Goal: Information Seeking & Learning: Learn about a topic

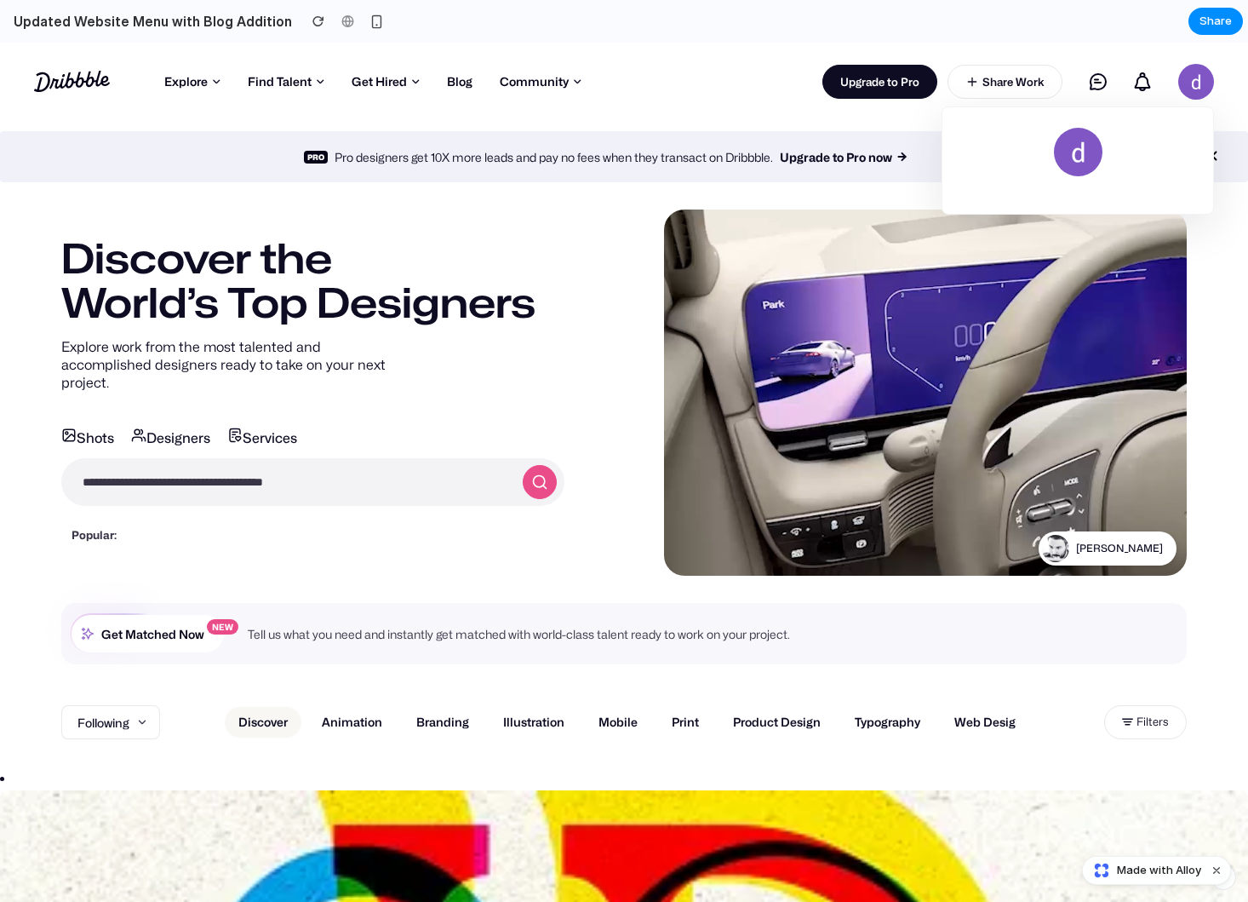
click at [1198, 84] on img at bounding box center [1197, 82] width 36 height 36
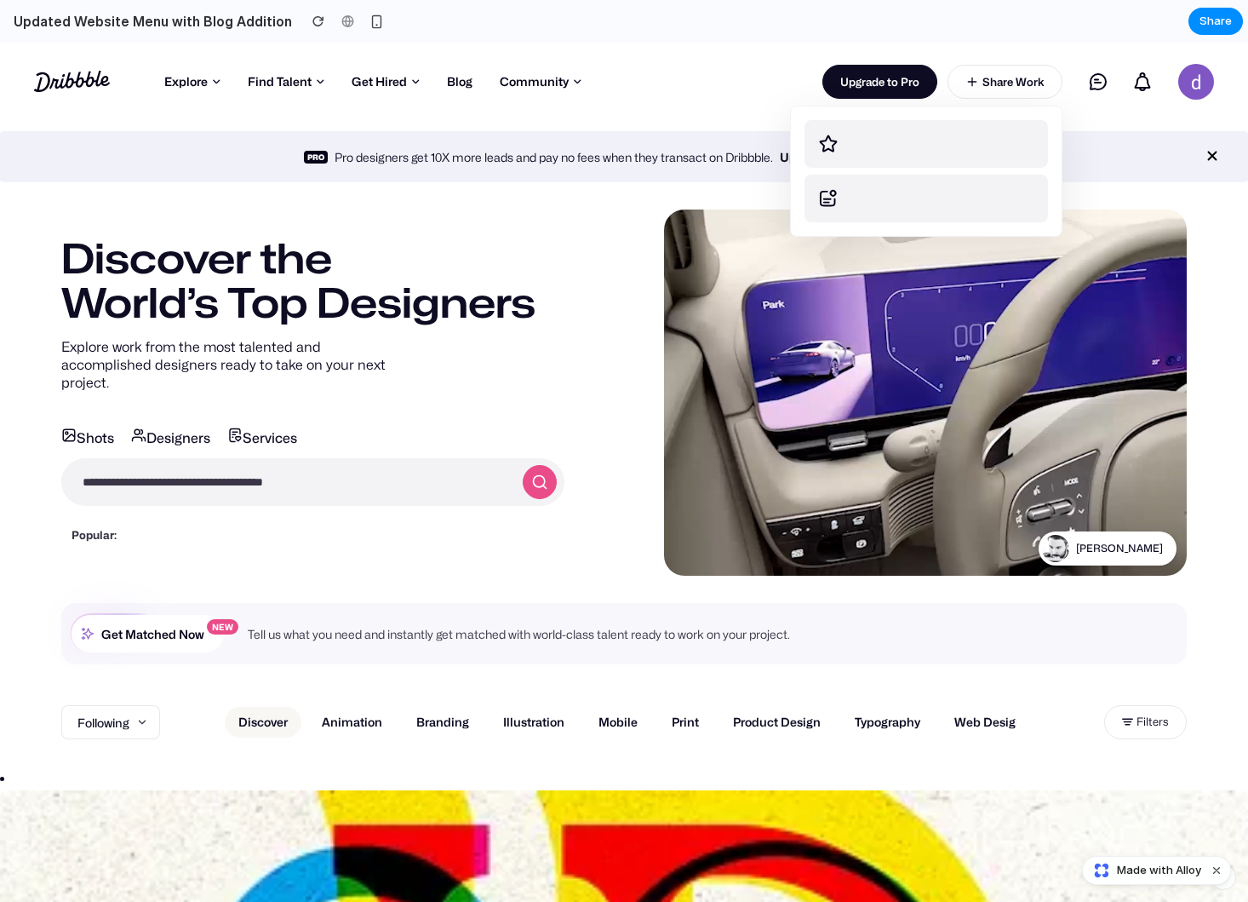
click at [988, 83] on link "Share Work" at bounding box center [1005, 82] width 115 height 34
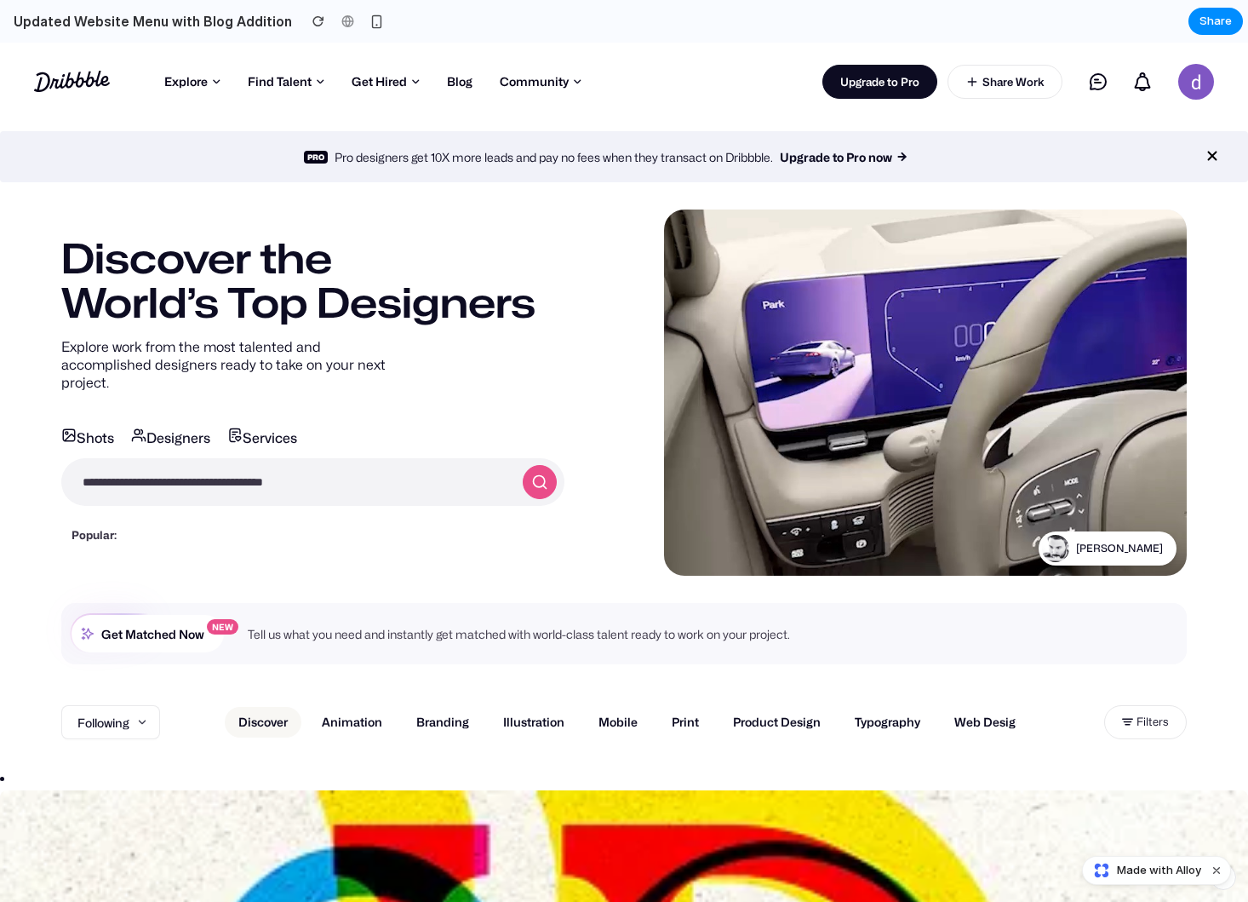
click at [880, 86] on link "Upgrade to Pro" at bounding box center [880, 82] width 115 height 34
click at [190, 84] on link "Explore" at bounding box center [192, 82] width 83 height 26
click at [282, 499] on section "Shots Designers Services Shots Popular: dashboard landing page e-commerce logo …" at bounding box center [312, 476] width 503 height 143
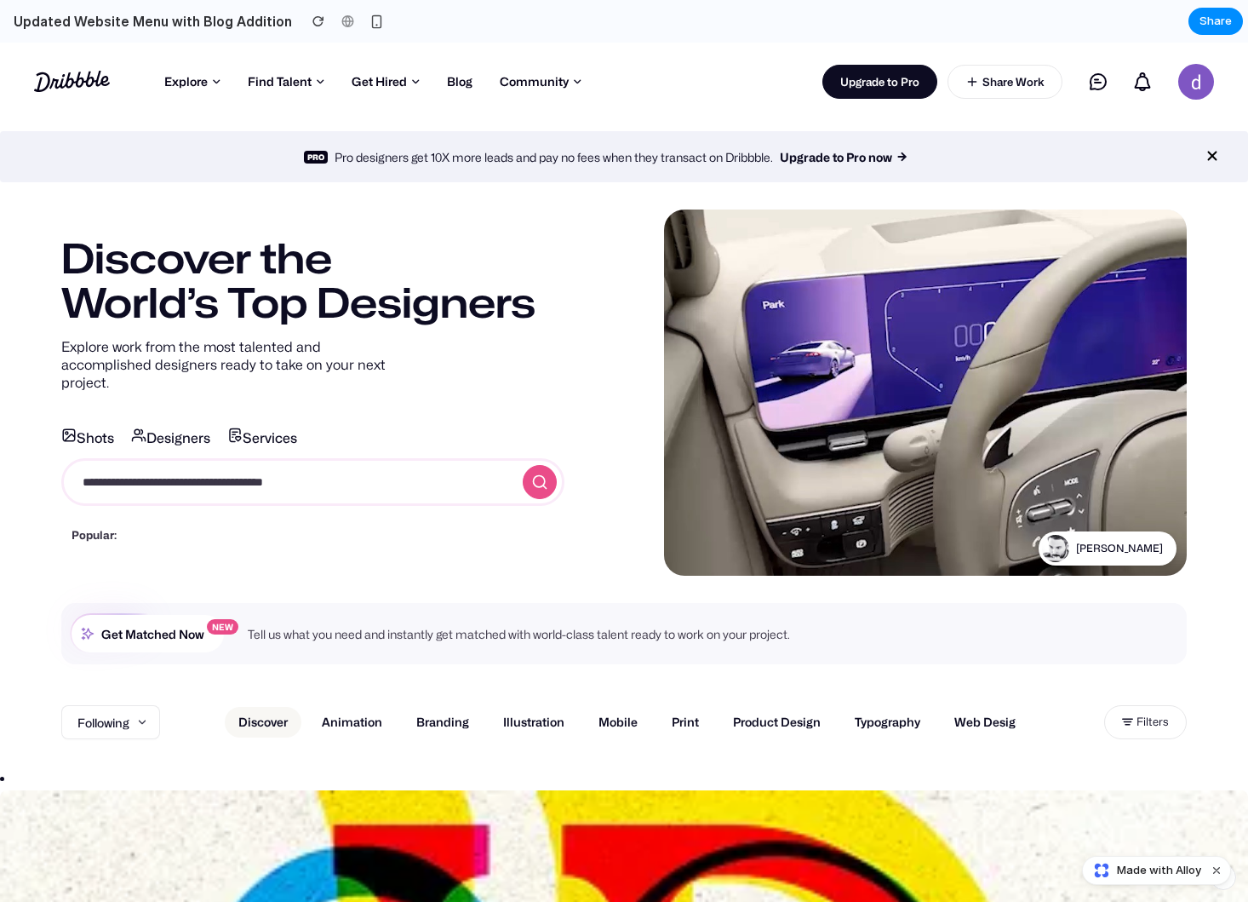
click at [278, 479] on input "search" at bounding box center [287, 482] width 450 height 46
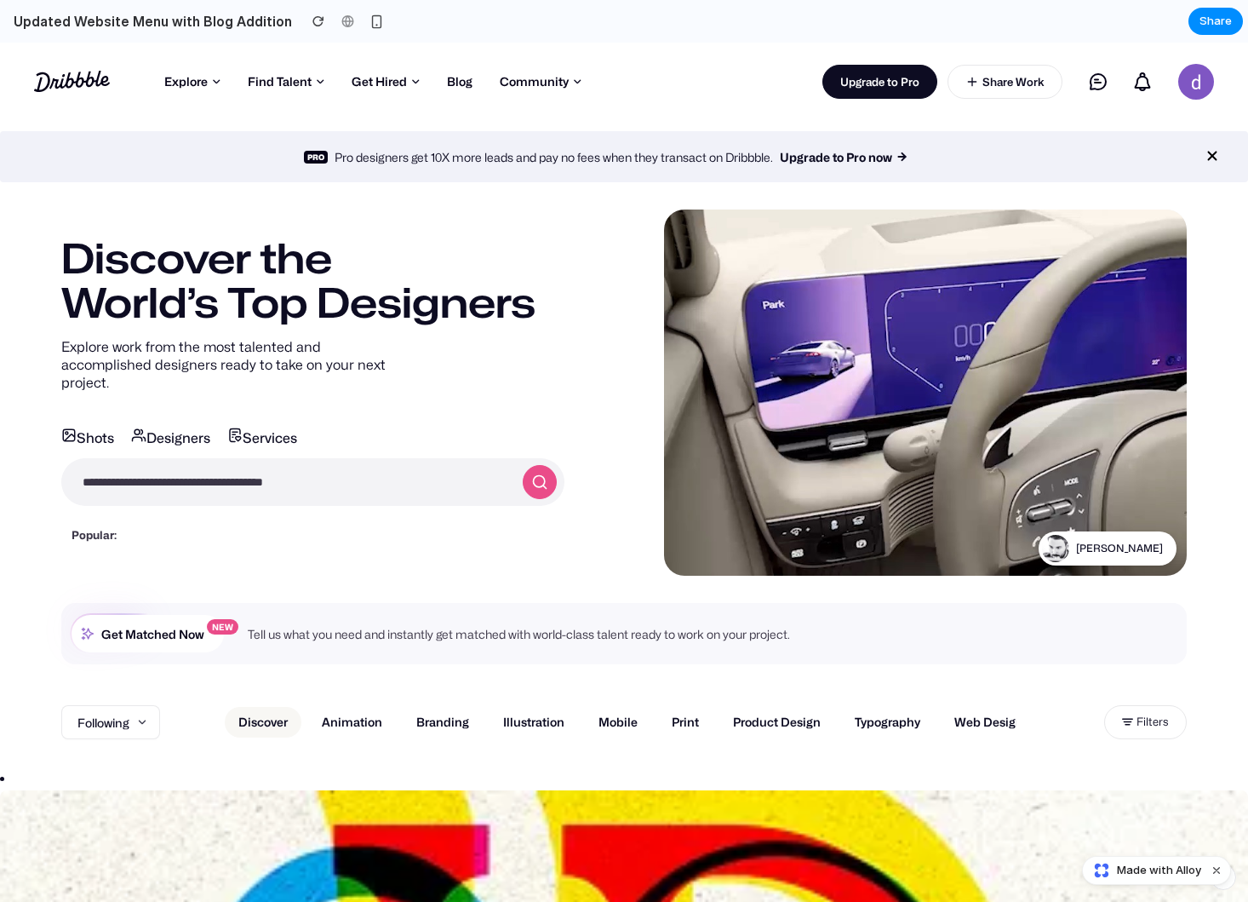
click at [262, 430] on span "Services" at bounding box center [262, 438] width 70 height 16
drag, startPoint x: 150, startPoint y: 434, endPoint x: 614, endPoint y: 446, distance: 464.2
click at [157, 435] on span "Designers" at bounding box center [170, 438] width 79 height 16
click at [1130, 557] on link "[PERSON_NAME]" at bounding box center [1108, 548] width 138 height 34
click at [697, 550] on icon "button" at bounding box center [693, 549] width 14 height 14
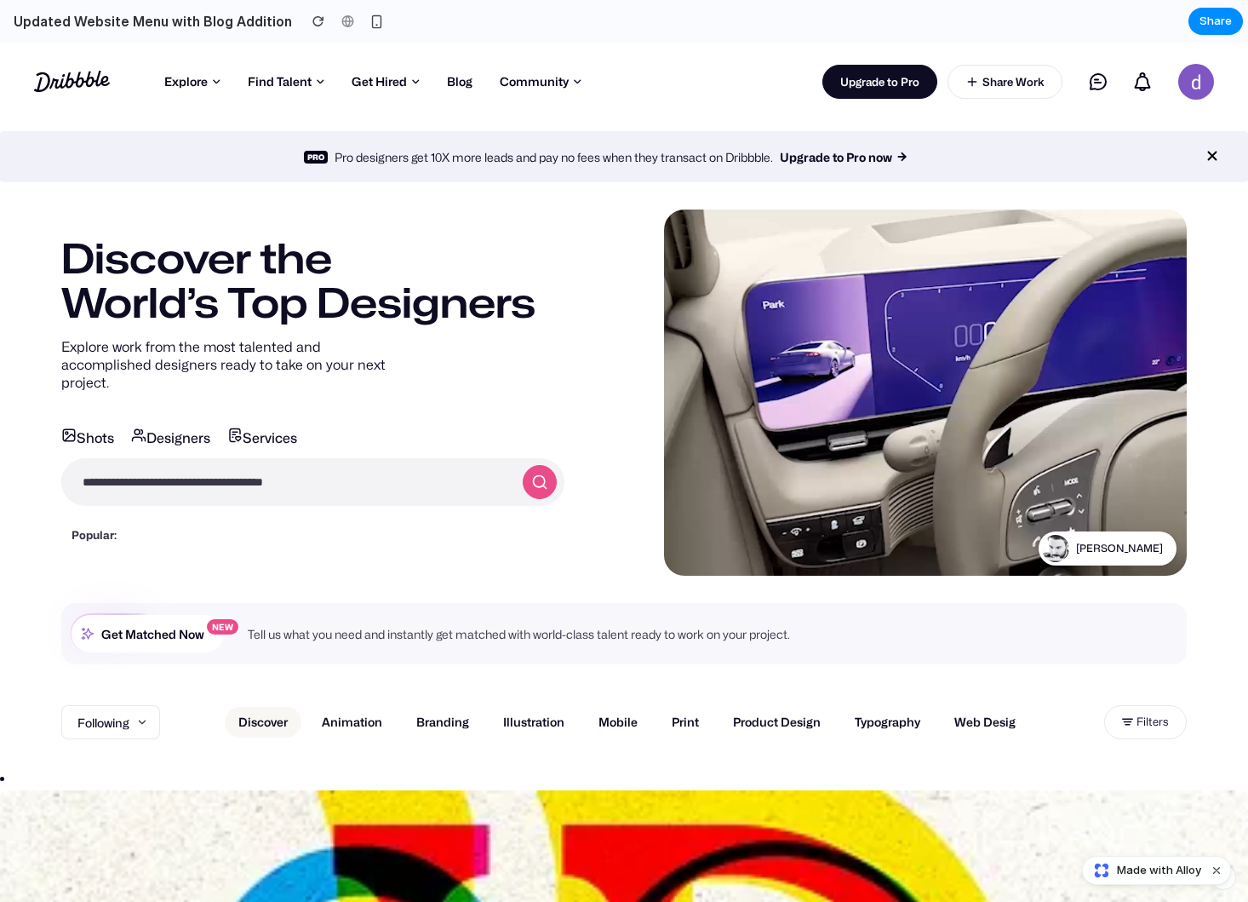
drag, startPoint x: 811, startPoint y: 707, endPoint x: 829, endPoint y: 726, distance: 26.5
click at [812, 707] on link "Product Design" at bounding box center [777, 722] width 115 height 31
drag, startPoint x: 790, startPoint y: 718, endPoint x: 786, endPoint y: 727, distance: 10.3
click at [789, 719] on link "Product Design" at bounding box center [777, 722] width 115 height 31
click at [897, 720] on link "Typography" at bounding box center [887, 722] width 93 height 31
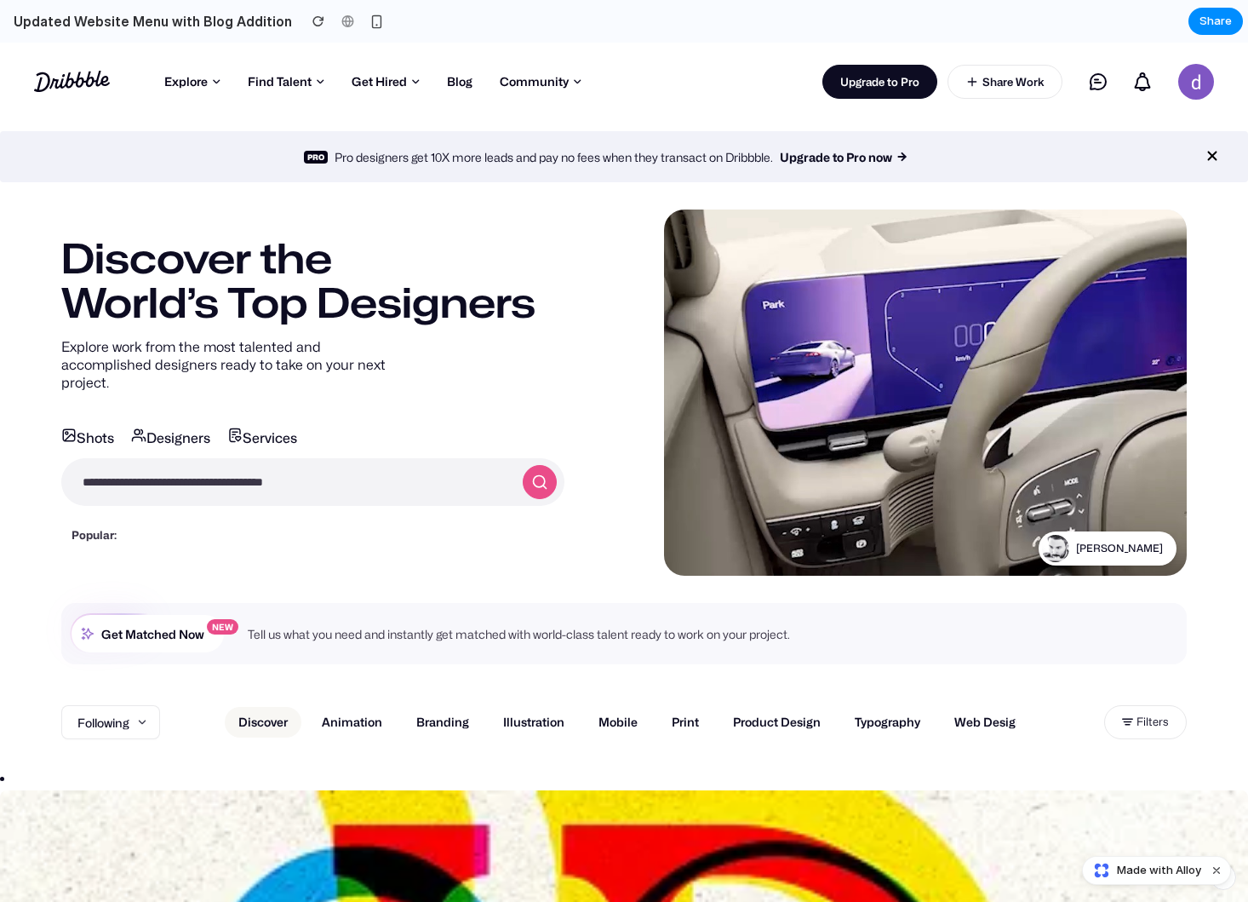
drag, startPoint x: 998, startPoint y: 722, endPoint x: 714, endPoint y: 726, distance: 284.4
click at [998, 722] on link "Web Design" at bounding box center [989, 722] width 96 height 31
drag, startPoint x: 686, startPoint y: 726, endPoint x: 662, endPoint y: 727, distance: 24.8
click at [686, 726] on link "Print" at bounding box center [685, 722] width 54 height 31
click at [373, 711] on link "Animation" at bounding box center [352, 722] width 88 height 31
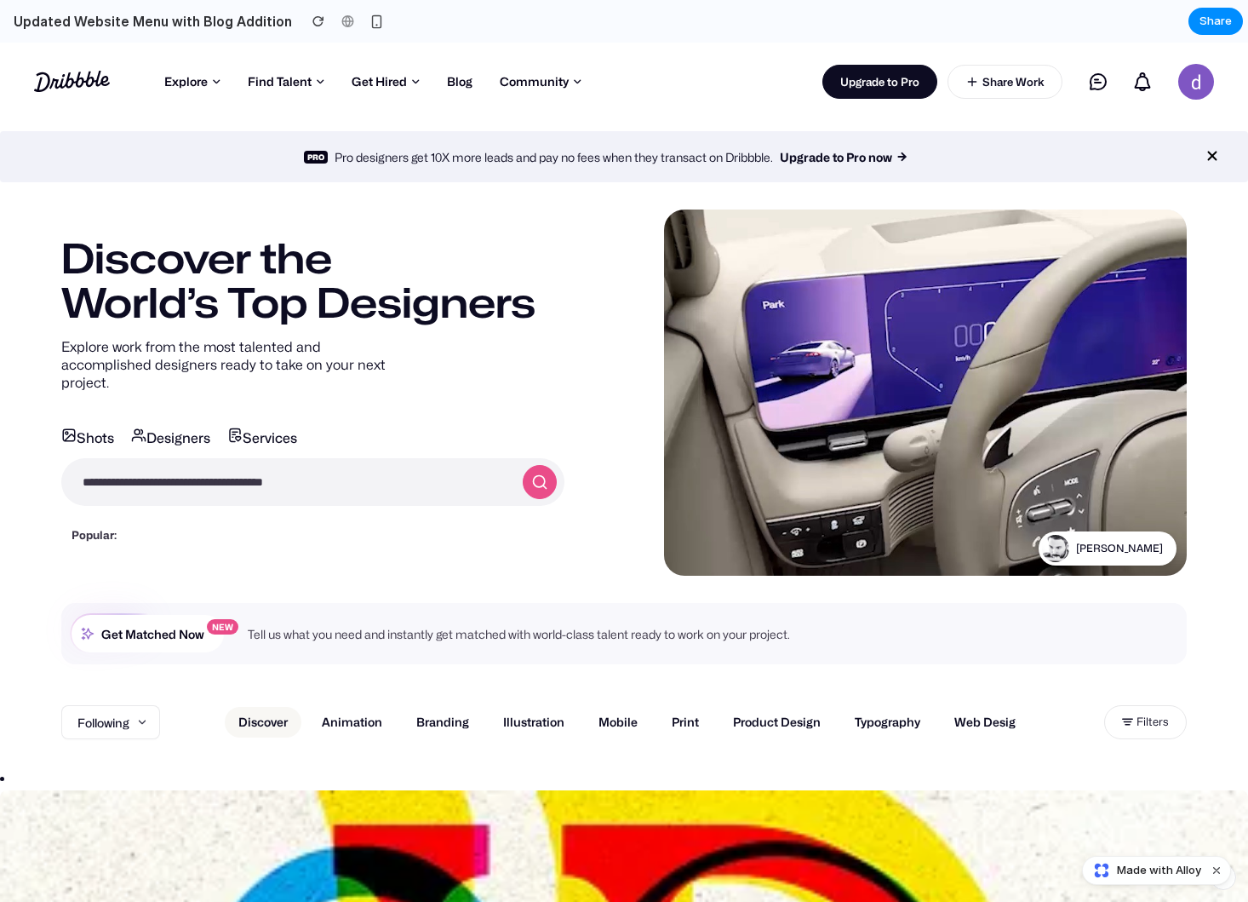
drag, startPoint x: 290, startPoint y: 720, endPoint x: 169, endPoint y: 721, distance: 120.9
click at [282, 721] on link "Discover" at bounding box center [263, 722] width 77 height 31
click at [159, 724] on link "Following" at bounding box center [110, 722] width 99 height 34
click at [152, 725] on link "Following" at bounding box center [110, 722] width 99 height 34
click at [191, 626] on span "Get Matched Now New" at bounding box center [148, 633] width 152 height 37
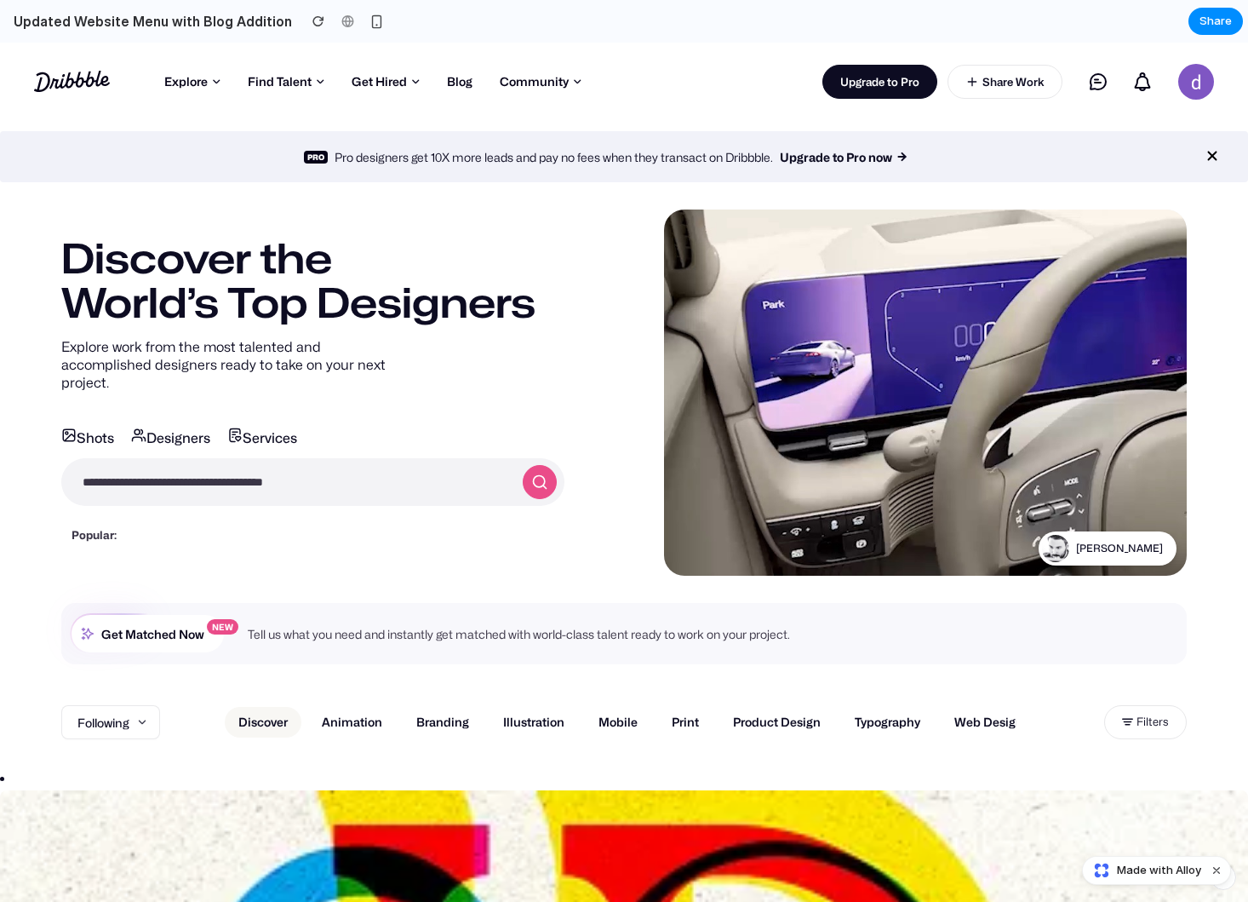
click at [388, 632] on p "Tell us what you need and instantly get matched with world-class talent ready t…" at bounding box center [519, 634] width 542 height 14
click at [496, 162] on p "Pro designers get 10X more leads and pay no fees when they transact on Dribbble." at bounding box center [554, 157] width 439 height 14
click at [534, 94] on link "Community" at bounding box center [540, 82] width 109 height 26
click at [532, 141] on link "Forums" at bounding box center [584, 144] width 153 height 27
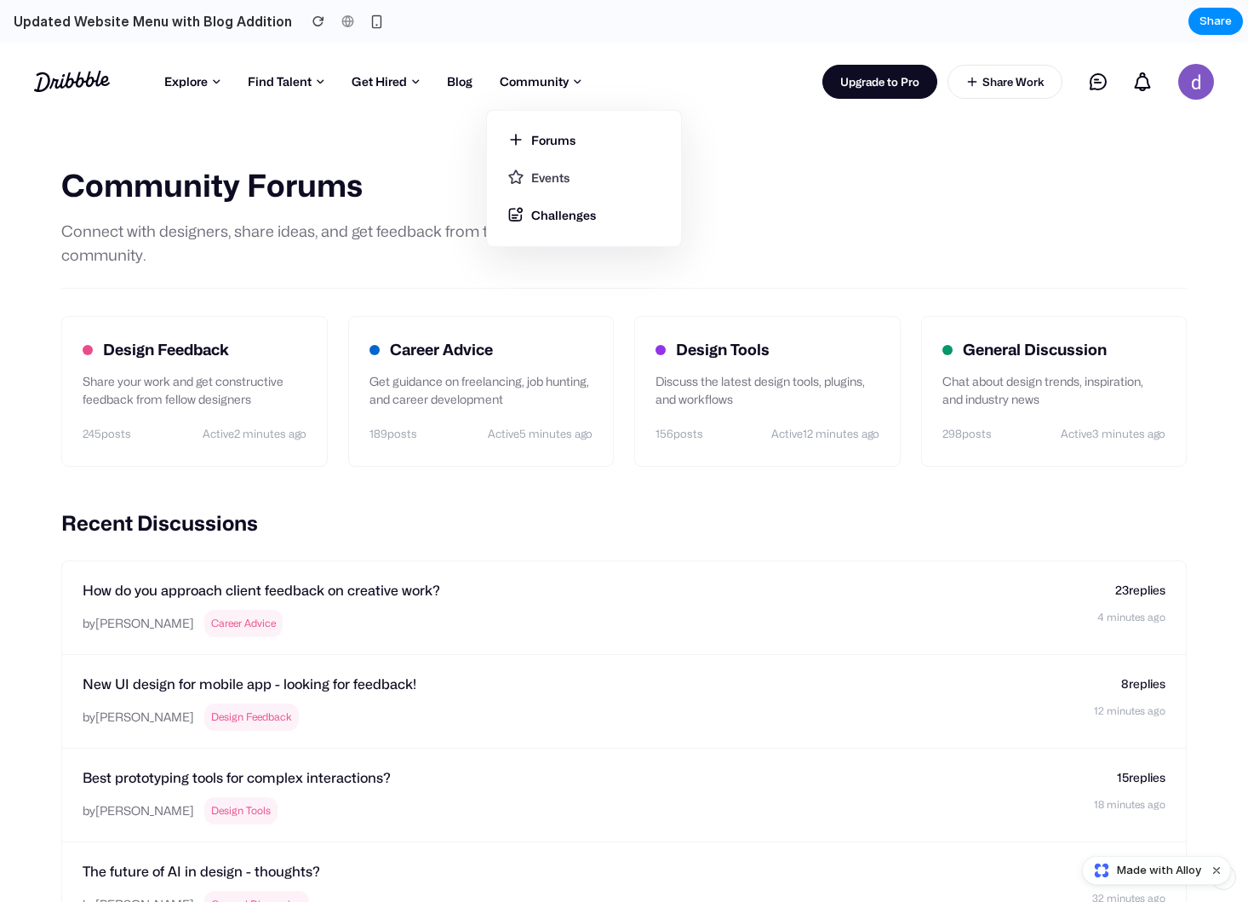
click at [541, 186] on link "Events" at bounding box center [584, 176] width 153 height 37
click at [540, 87] on link "Community" at bounding box center [540, 82] width 109 height 26
drag, startPoint x: 322, startPoint y: 444, endPoint x: 411, endPoint y: 407, distance: 96.9
click at [325, 444] on div "Design Feedback Share your work and get constructive feedback from fellow desig…" at bounding box center [194, 389] width 267 height 151
drag, startPoint x: 220, startPoint y: 408, endPoint x: 487, endPoint y: 425, distance: 267.9
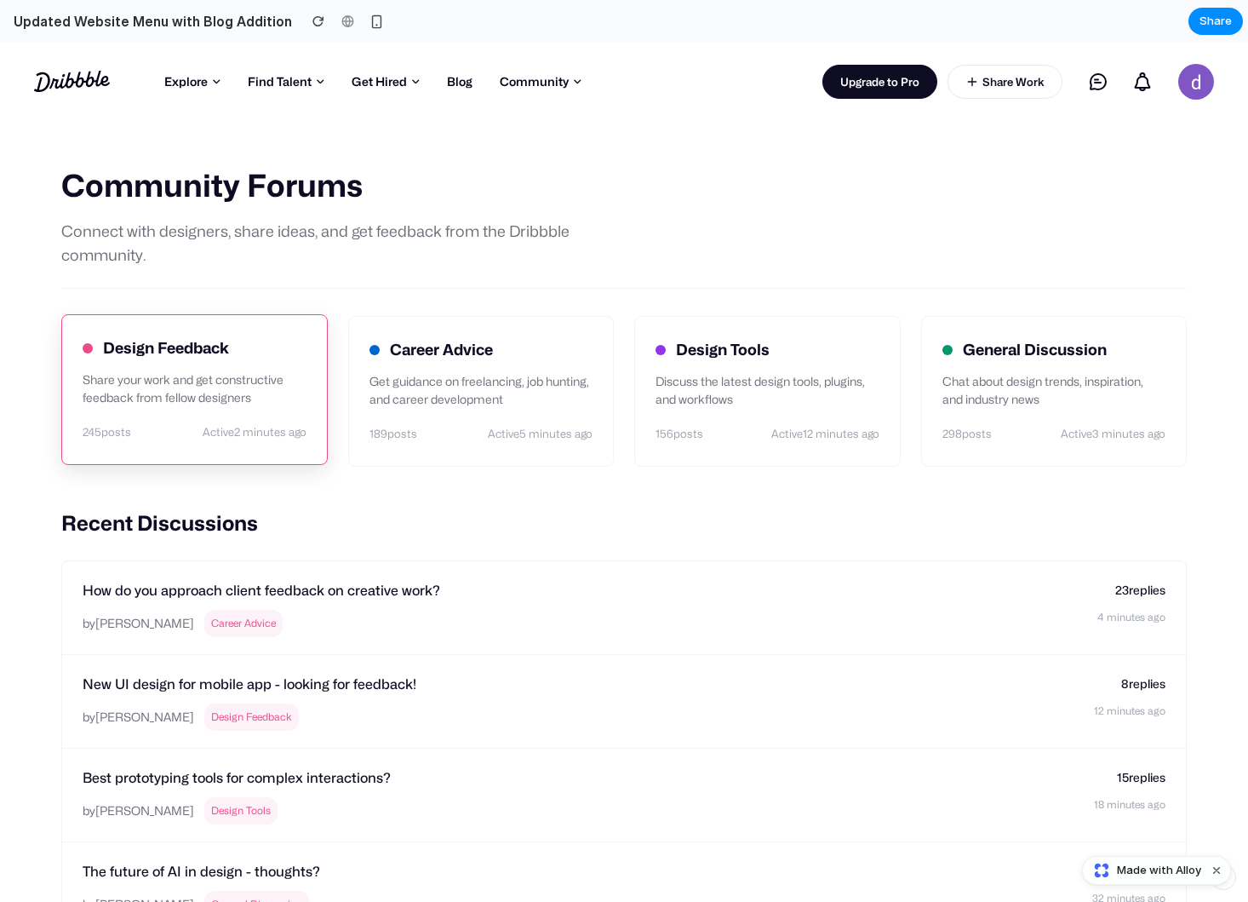
click at [222, 408] on div "Design Feedback Share your work and get constructive feedback from fellow desig…" at bounding box center [194, 389] width 267 height 151
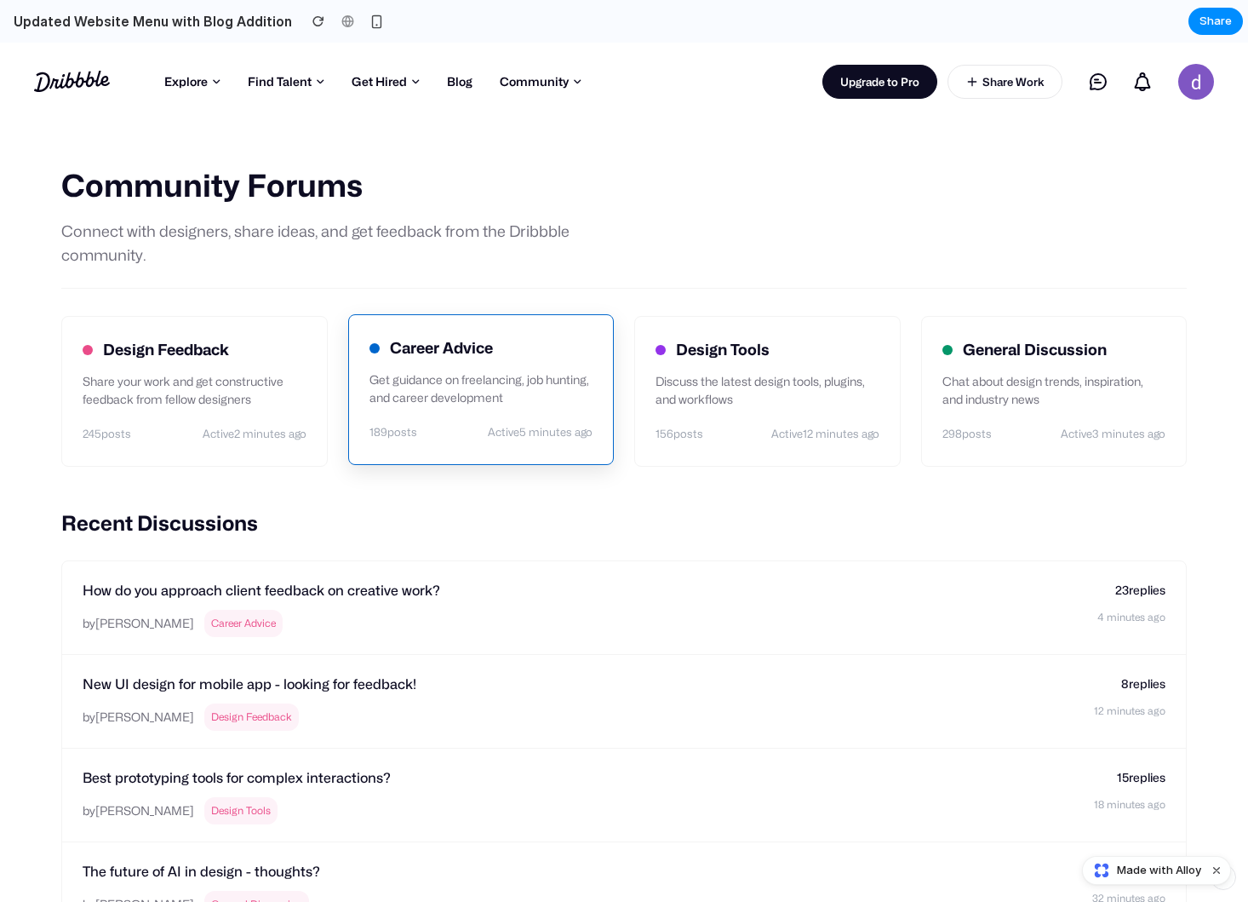
click at [524, 422] on span "Active 5 minutes ago" at bounding box center [540, 432] width 105 height 24
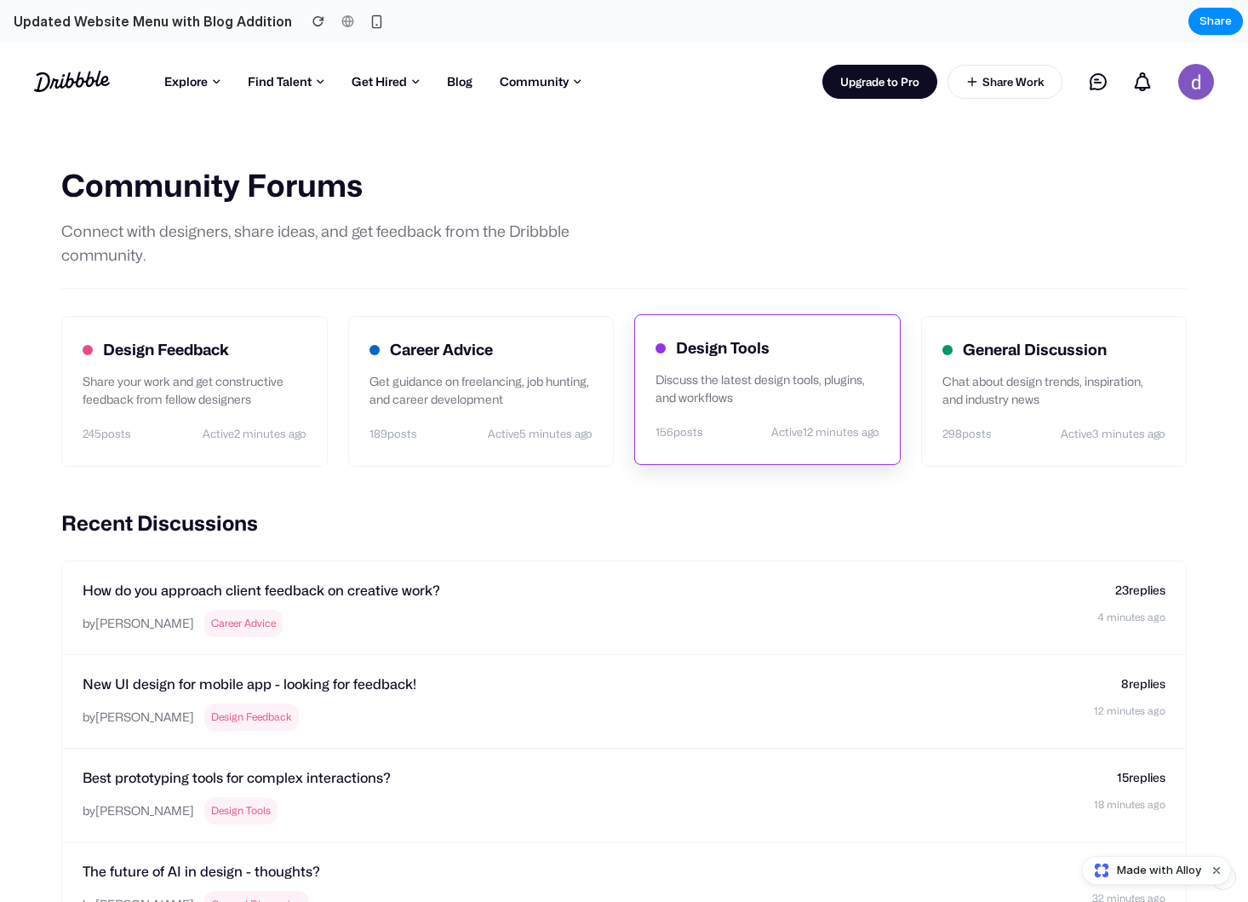
drag, startPoint x: 720, startPoint y: 392, endPoint x: 1020, endPoint y: 386, distance: 299.8
click at [722, 392] on p "Discuss the latest design tools, plugins, and workflows" at bounding box center [768, 388] width 224 height 36
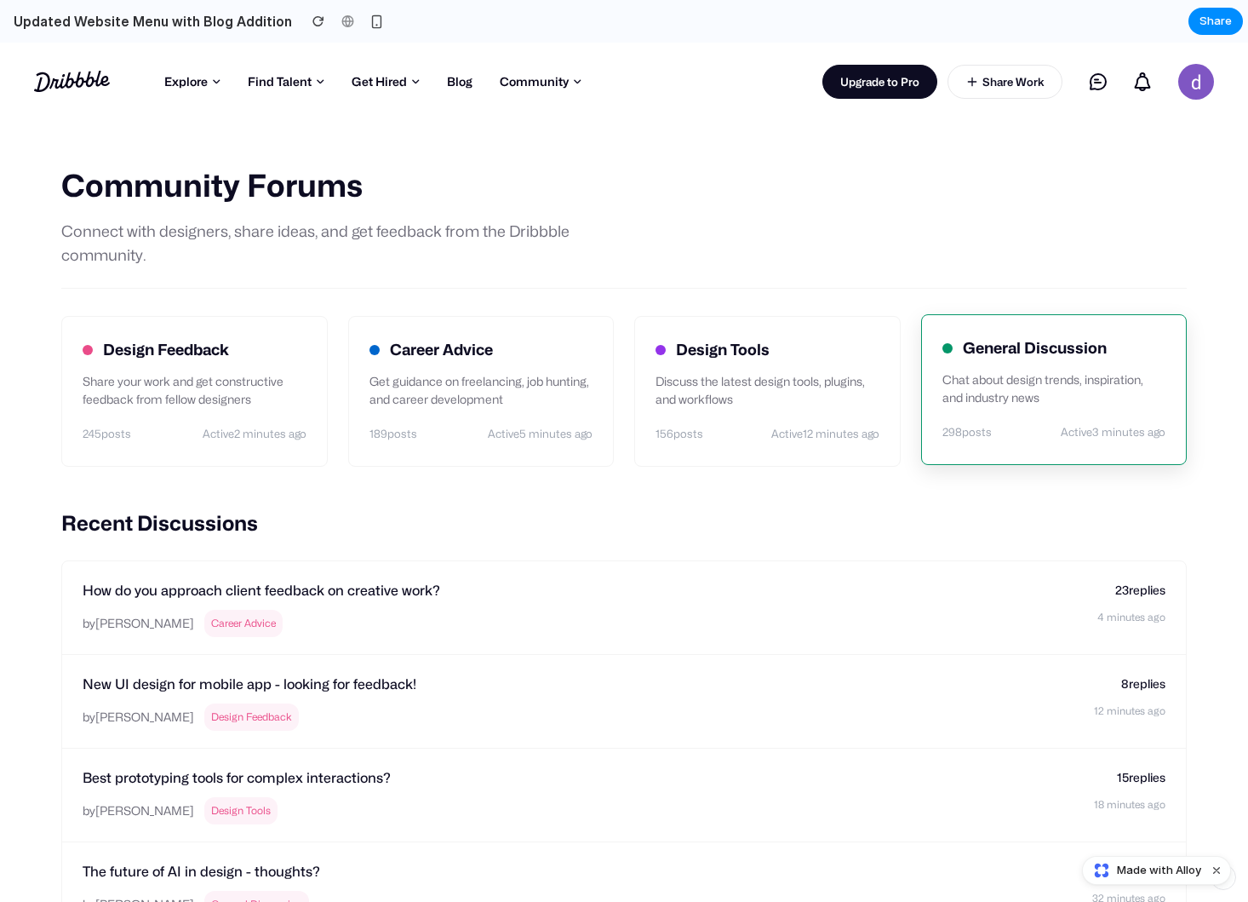
click at [1041, 384] on p "Chat about design trends, inspiration, and industry news" at bounding box center [1055, 388] width 224 height 36
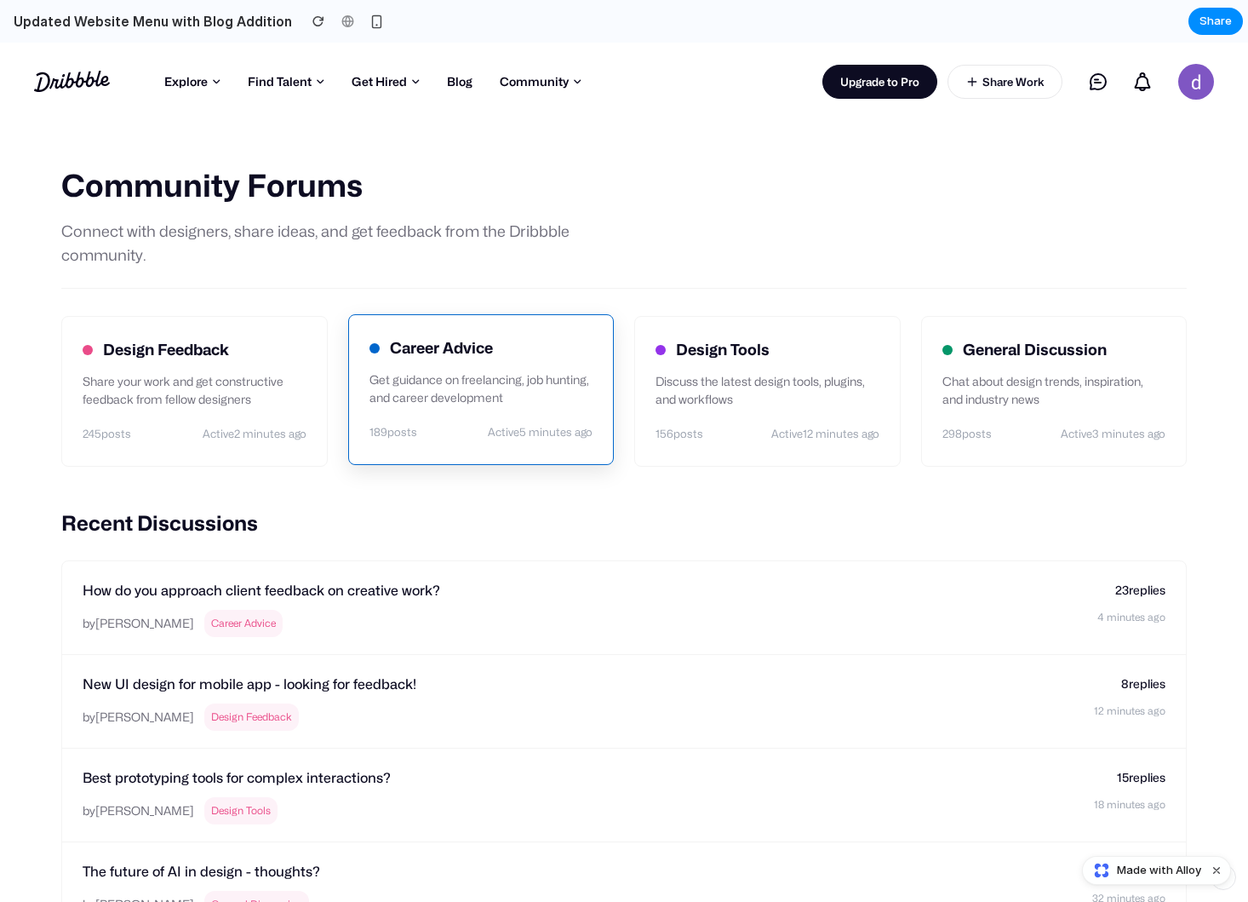
click at [407, 348] on h3 "Career Advice" at bounding box center [441, 348] width 103 height 25
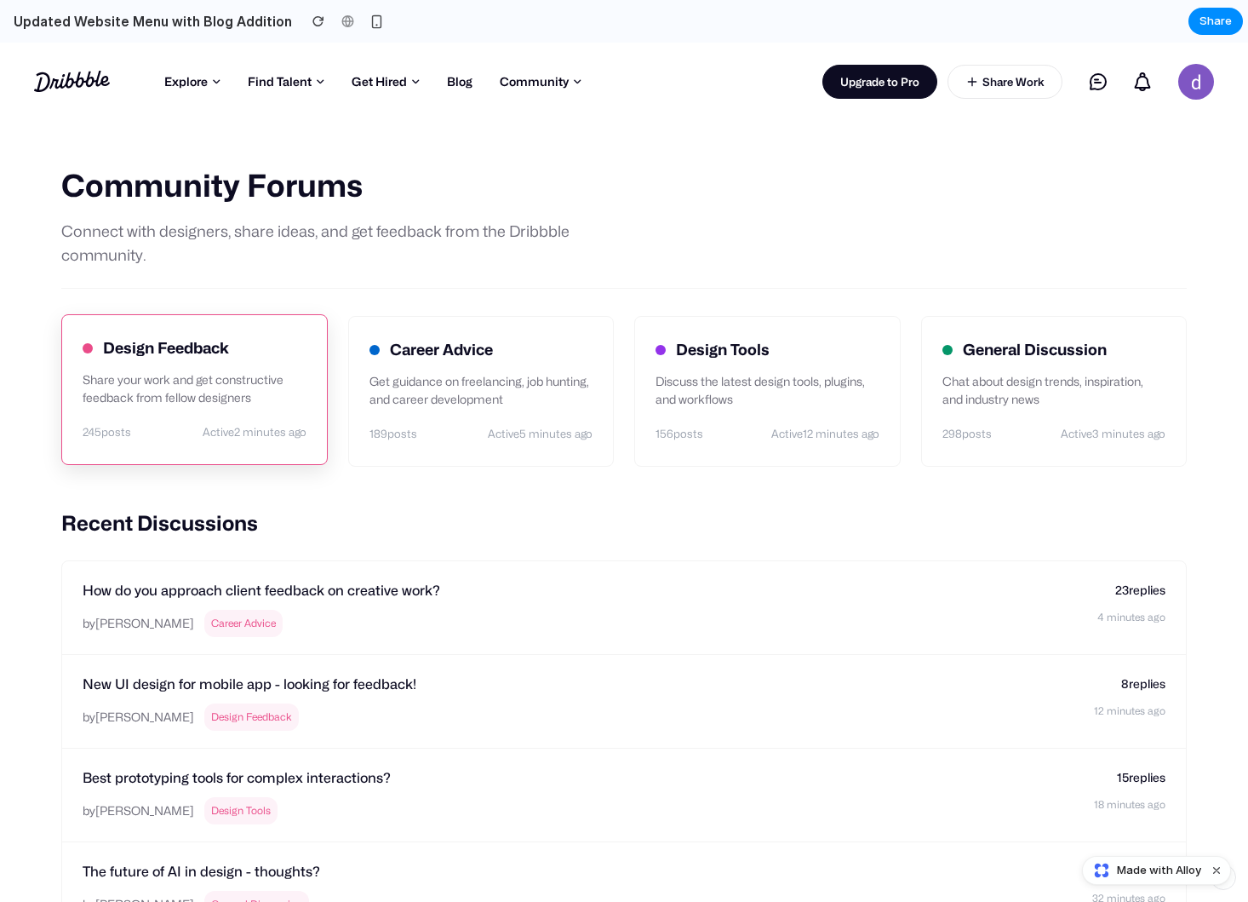
click at [156, 403] on p "Share your work and get constructive feedback from fellow designers" at bounding box center [195, 388] width 224 height 36
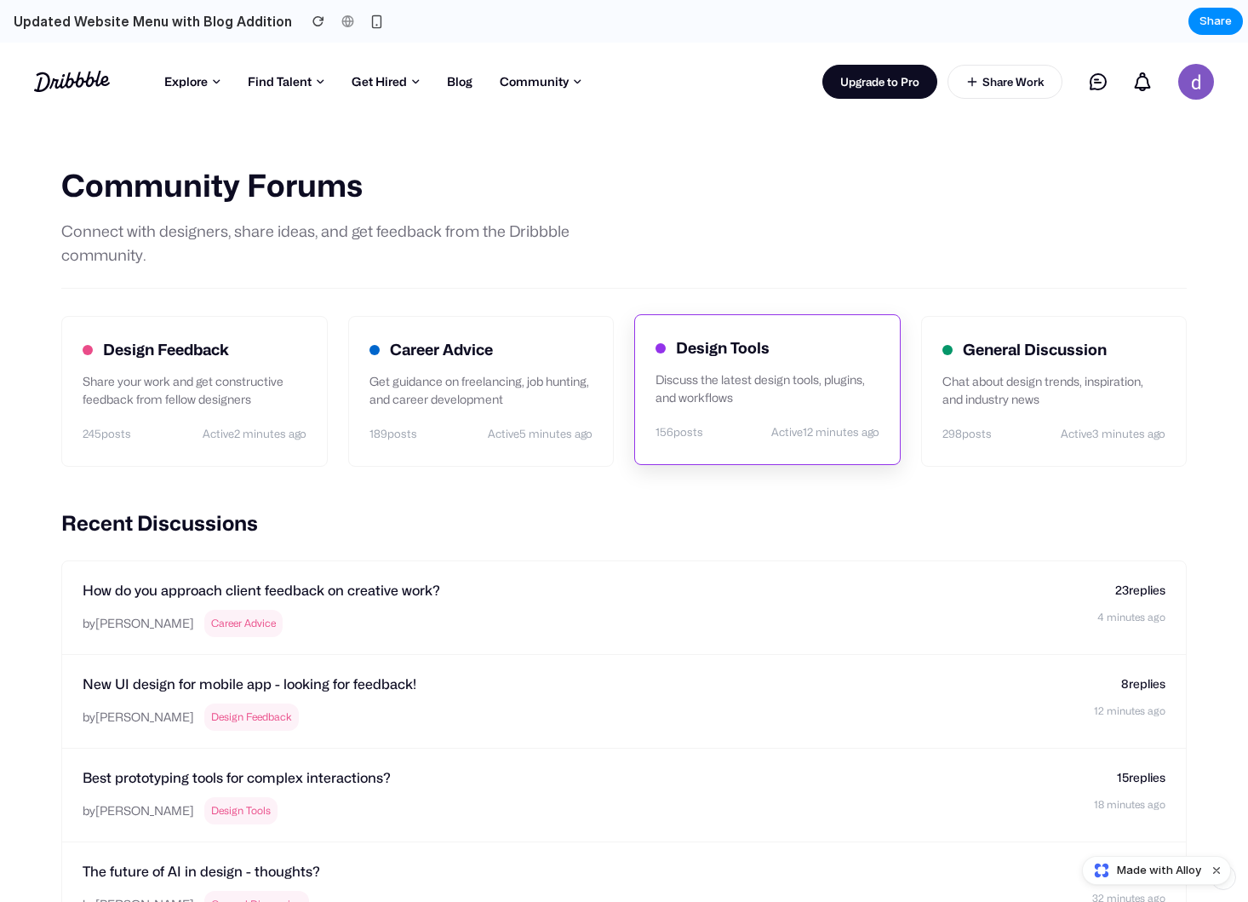
click at [813, 377] on p "Discuss the latest design tools, plugins, and workflows" at bounding box center [768, 388] width 224 height 36
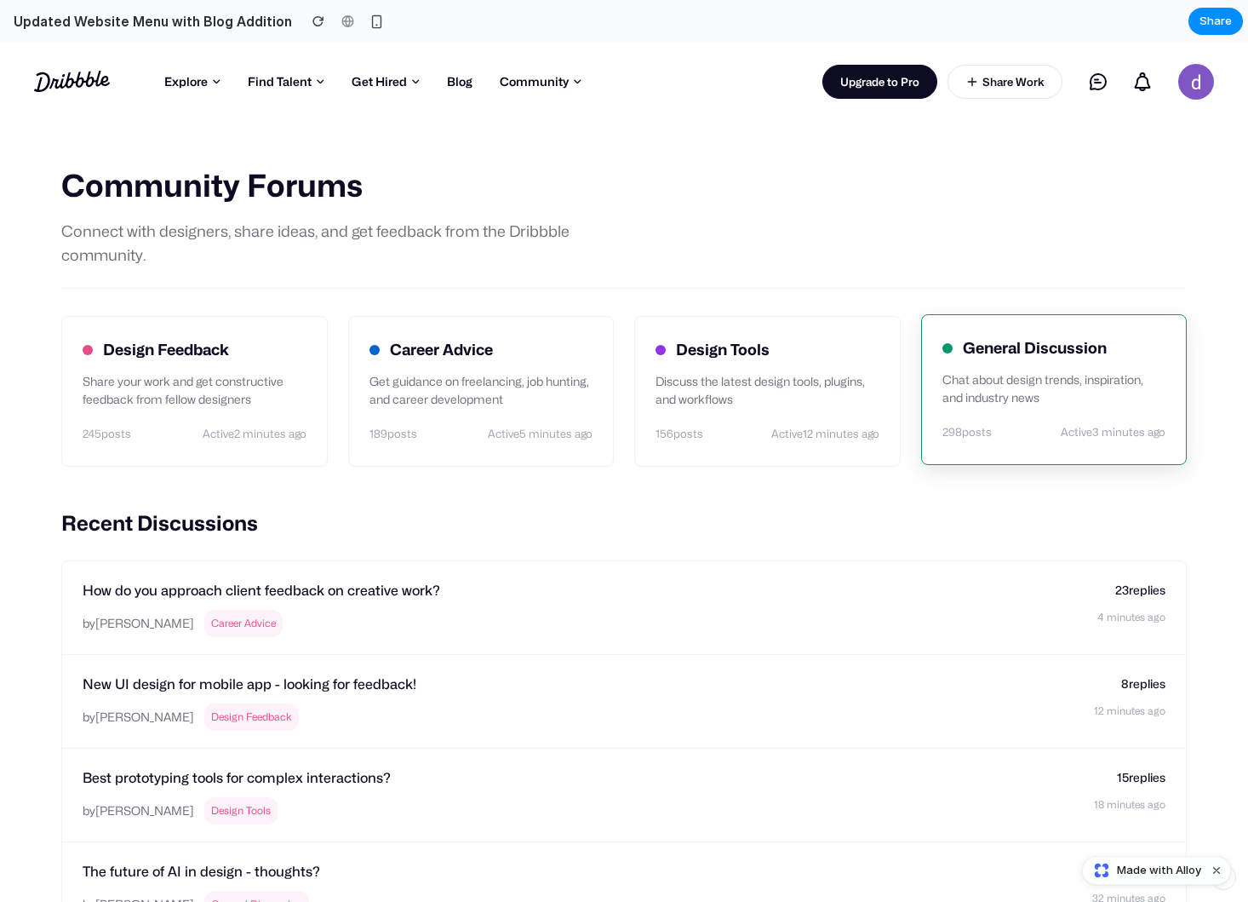
click at [1059, 420] on div "298 posts Active 3 minutes ago" at bounding box center [1055, 432] width 224 height 24
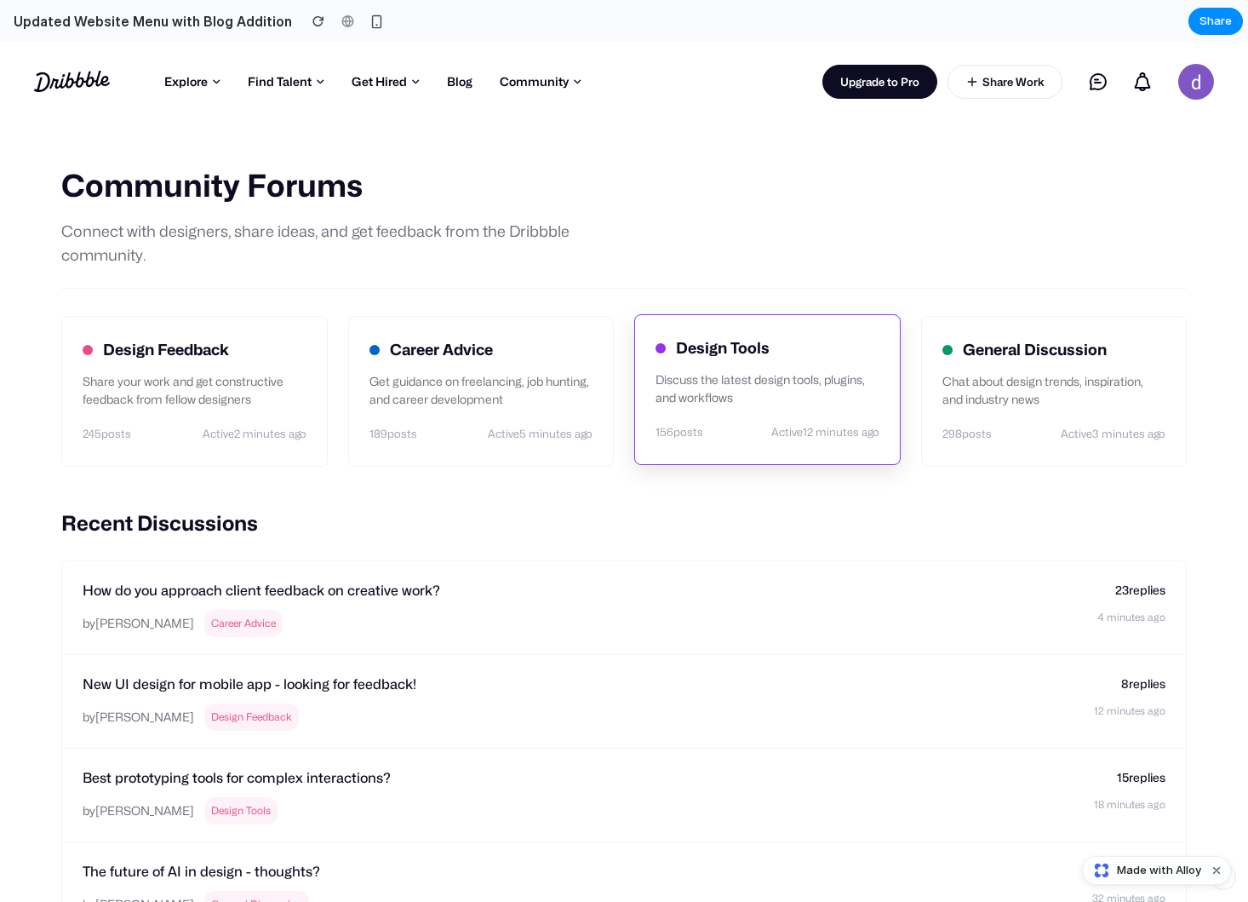
click at [668, 454] on div "Design Tools Discuss the latest design tools, plugins, and workflows 156 posts …" at bounding box center [767, 389] width 267 height 151
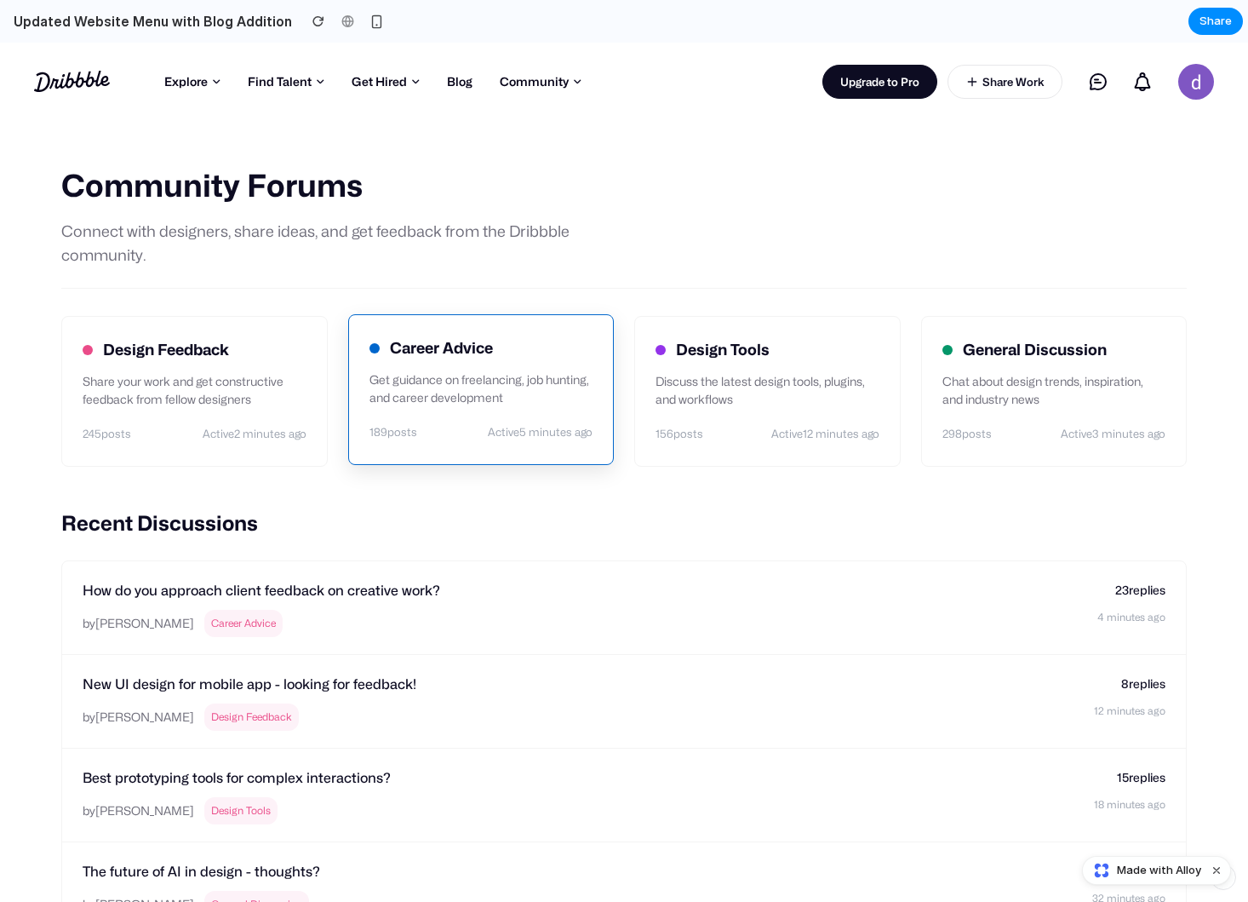
click at [370, 403] on p "Get guidance on freelancing, job hunting, and career development" at bounding box center [482, 388] width 224 height 36
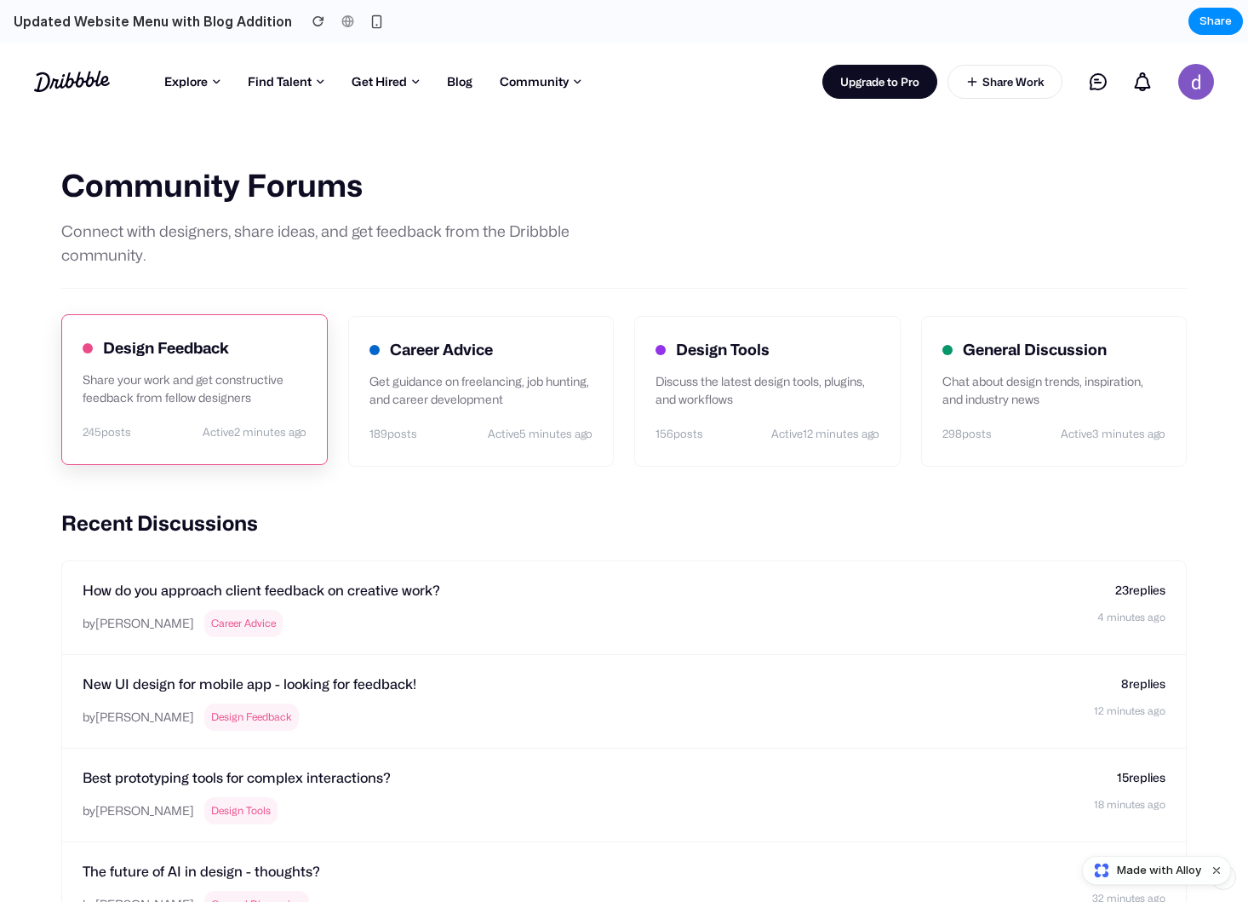
click at [165, 416] on div "Design Feedback Share your work and get constructive feedback from fellow desig…" at bounding box center [194, 389] width 267 height 151
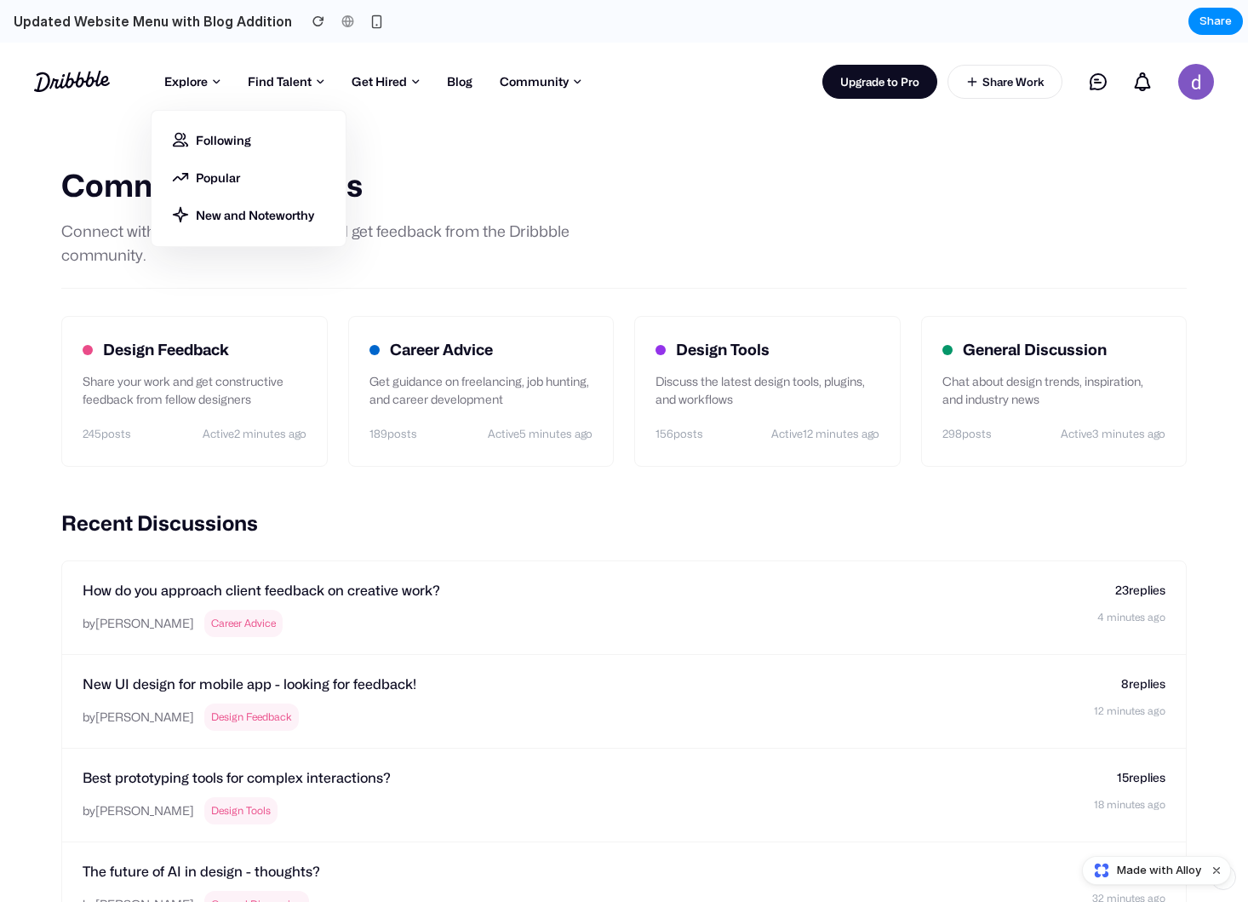
click at [188, 89] on link "Explore" at bounding box center [192, 82] width 83 height 26
click at [221, 110] on ul "Following Popular New and Noteworthy" at bounding box center [249, 178] width 196 height 137
click at [220, 135] on link "Following" at bounding box center [248, 144] width 153 height 27
click at [219, 189] on link "Popular" at bounding box center [248, 176] width 153 height 37
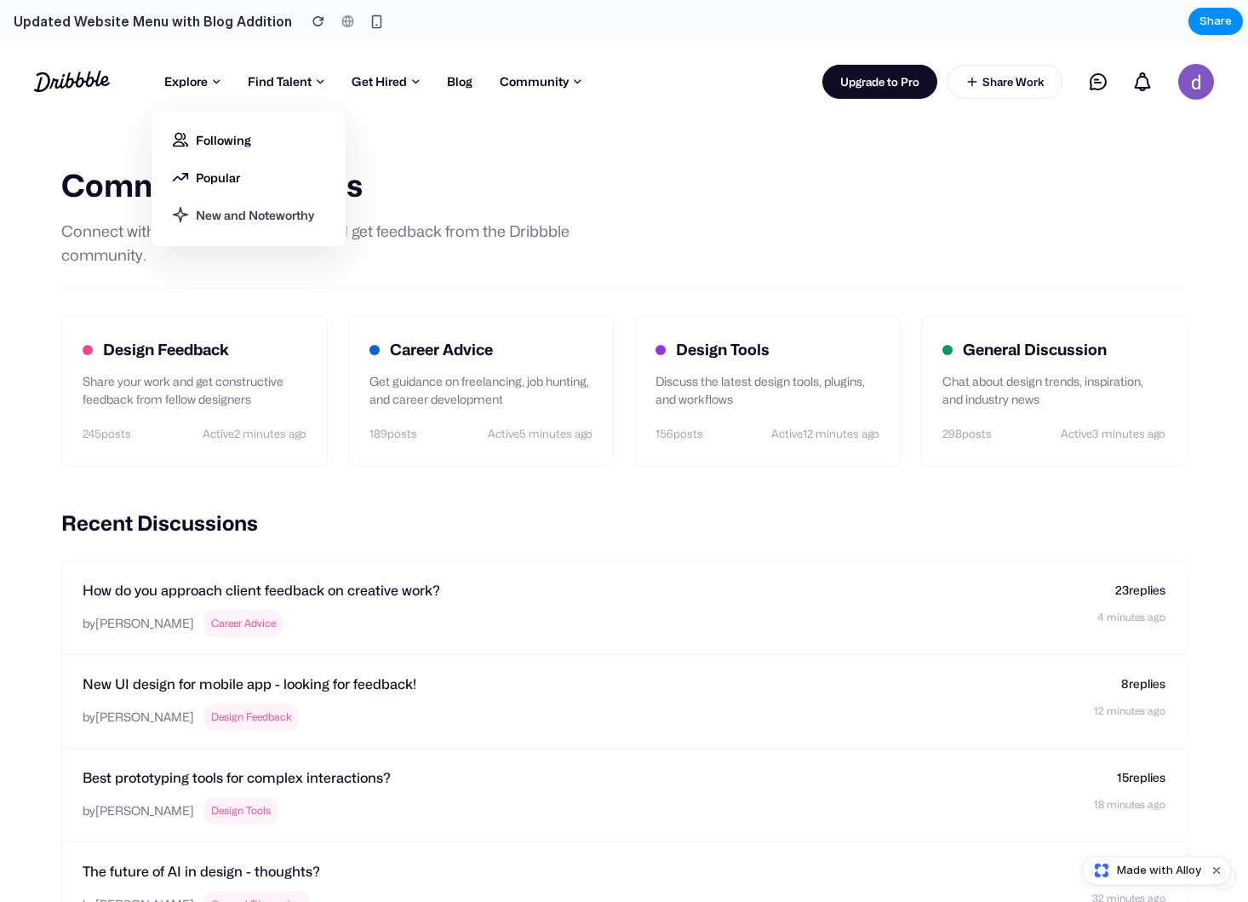
click at [219, 208] on link "New and Noteworthy" at bounding box center [248, 209] width 153 height 27
